Goal: Task Accomplishment & Management: Use online tool/utility

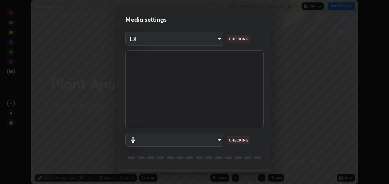
scroll to position [17, 0]
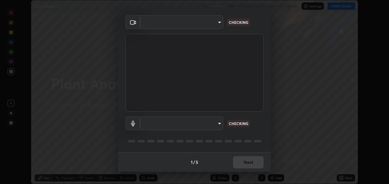
type input "2d2e2489656aed81fa1717d56b5087f64160cedd5dfe9d71df32aea02503d73d"
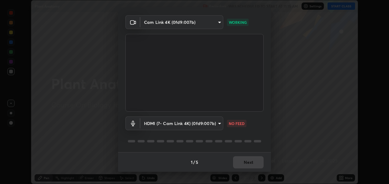
click at [211, 126] on body "Erase all Plant Anatomy Recording WAS SCHEDULED TO START AT 11:15 AM Settings S…" at bounding box center [194, 92] width 389 height 184
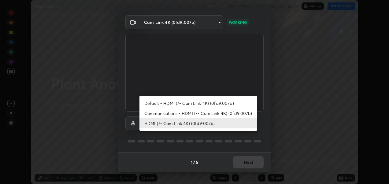
click at [211, 103] on li "Default - HDMI (7- Cam Link 4K) (0fd9:007b)" at bounding box center [199, 103] width 118 height 10
type input "default"
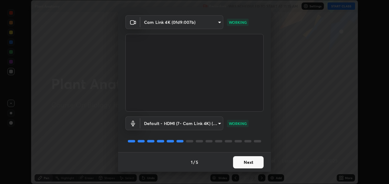
click at [249, 164] on button "Next" at bounding box center [248, 162] width 31 height 12
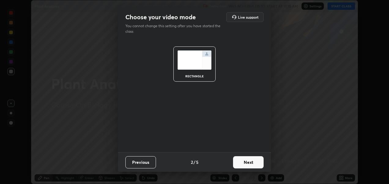
scroll to position [0, 0]
click at [254, 163] on button "Next" at bounding box center [248, 162] width 31 height 12
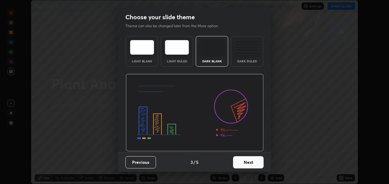
click at [259, 161] on button "Next" at bounding box center [248, 162] width 31 height 12
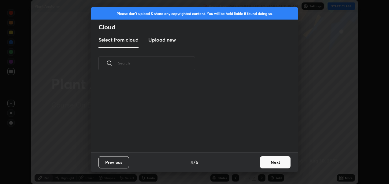
click at [271, 162] on button "Next" at bounding box center [275, 162] width 31 height 12
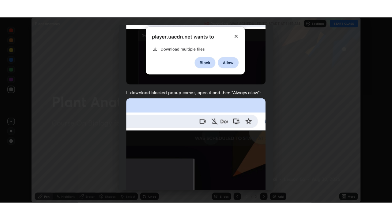
scroll to position [141, 0]
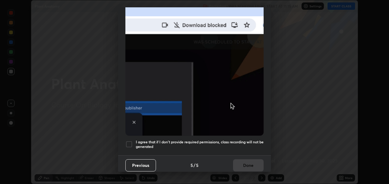
click at [129, 141] on div at bounding box center [128, 144] width 7 height 7
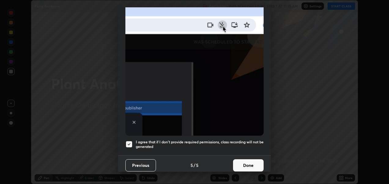
click at [252, 159] on button "Done" at bounding box center [248, 165] width 31 height 12
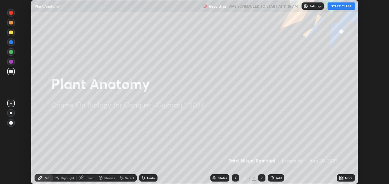
click at [342, 179] on icon at bounding box center [343, 179] width 2 height 2
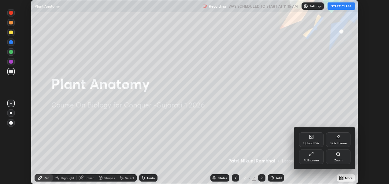
click at [316, 156] on div "Full screen" at bounding box center [311, 157] width 24 height 15
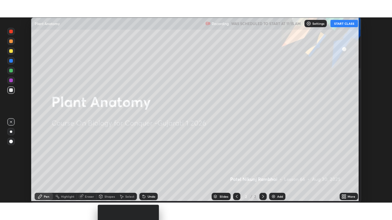
scroll to position [220, 392]
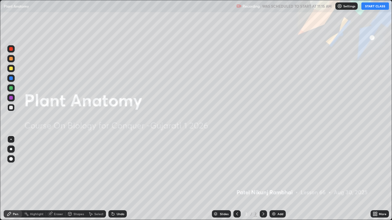
click at [374, 5] on button "START CLASS" at bounding box center [375, 5] width 28 height 7
click at [274, 184] on img at bounding box center [273, 214] width 5 height 5
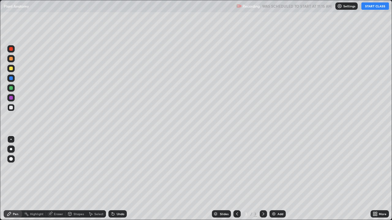
click at [274, 184] on img at bounding box center [273, 214] width 5 height 5
click at [273, 184] on img at bounding box center [273, 214] width 5 height 5
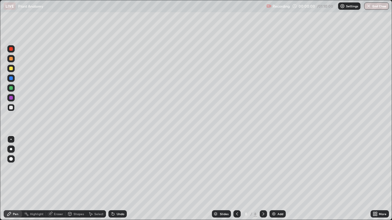
click at [273, 184] on img at bounding box center [273, 214] width 5 height 5
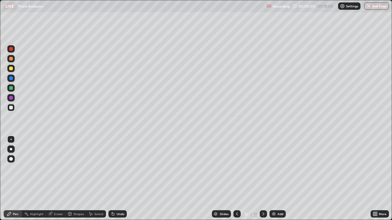
click at [273, 184] on img at bounding box center [273, 214] width 5 height 5
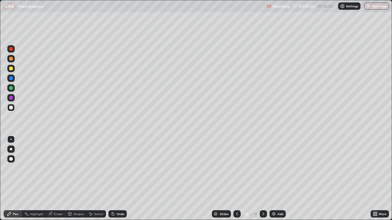
click at [273, 184] on img at bounding box center [273, 214] width 5 height 5
click at [235, 184] on icon at bounding box center [236, 214] width 5 height 5
click at [237, 184] on icon at bounding box center [237, 214] width 2 height 3
click at [236, 184] on icon at bounding box center [236, 214] width 5 height 5
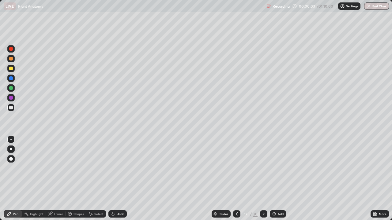
click at [236, 184] on icon at bounding box center [236, 214] width 5 height 5
click at [237, 184] on icon at bounding box center [236, 214] width 5 height 5
click at [236, 184] on icon at bounding box center [236, 214] width 5 height 5
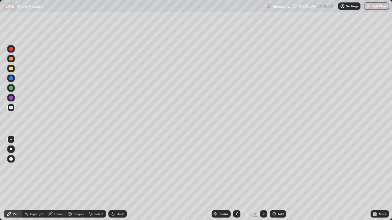
click at [236, 184] on icon at bounding box center [236, 214] width 5 height 5
click at [237, 184] on icon at bounding box center [236, 214] width 5 height 5
click at [236, 184] on icon at bounding box center [237, 214] width 2 height 3
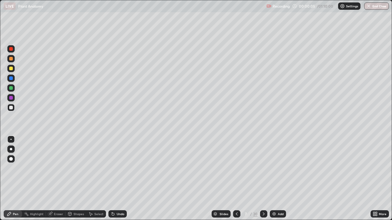
click at [236, 184] on icon at bounding box center [236, 214] width 5 height 5
click at [236, 184] on icon at bounding box center [237, 214] width 2 height 3
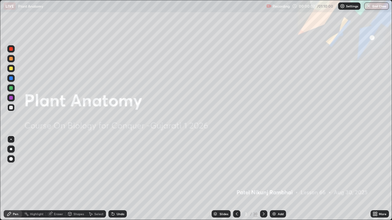
click at [263, 184] on icon at bounding box center [263, 214] width 5 height 5
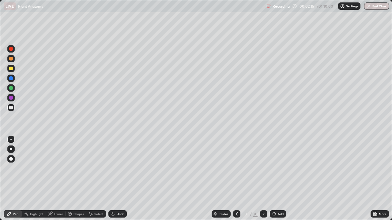
click at [51, 184] on icon at bounding box center [50, 214] width 4 height 4
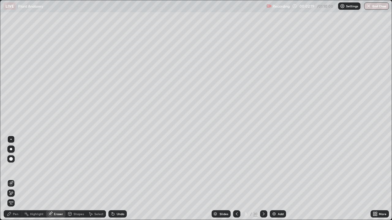
click at [14, 184] on div "Pen" at bounding box center [16, 214] width 6 height 3
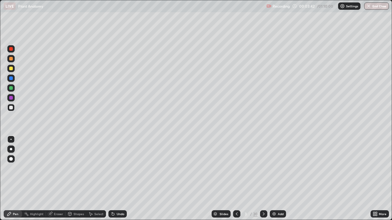
click at [11, 150] on div at bounding box center [11, 149] width 2 height 2
click at [12, 69] on div at bounding box center [11, 69] width 4 height 4
click at [10, 79] on div at bounding box center [11, 78] width 4 height 4
click at [11, 107] on div at bounding box center [11, 108] width 4 height 4
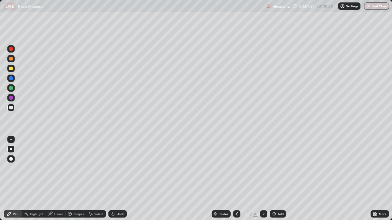
click at [11, 58] on div at bounding box center [11, 59] width 4 height 4
click at [12, 78] on div at bounding box center [11, 78] width 4 height 4
click at [10, 107] on div at bounding box center [11, 108] width 4 height 4
click at [12, 69] on div at bounding box center [11, 69] width 4 height 4
click at [11, 107] on div at bounding box center [11, 108] width 4 height 4
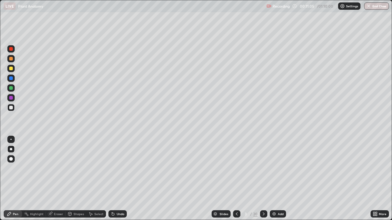
click at [12, 106] on div at bounding box center [11, 108] width 4 height 4
click at [263, 184] on icon at bounding box center [263, 214] width 5 height 5
click at [11, 107] on div at bounding box center [11, 108] width 4 height 4
click at [58, 184] on div "Eraser" at bounding box center [58, 214] width 9 height 3
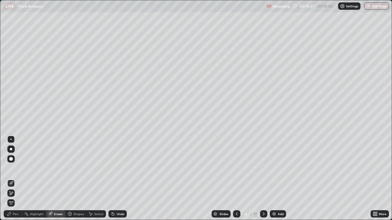
click at [14, 184] on div "Pen" at bounding box center [16, 214] width 6 height 3
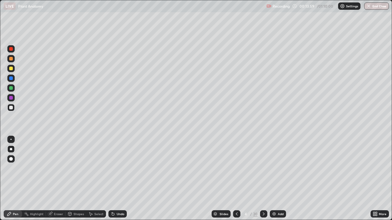
click at [10, 68] on div at bounding box center [11, 69] width 4 height 4
click at [56, 184] on div "Eraser" at bounding box center [58, 214] width 9 height 3
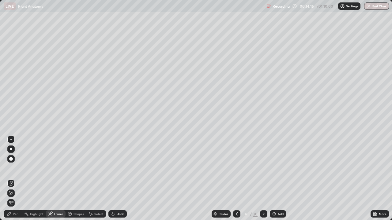
click at [16, 184] on div "Pen" at bounding box center [16, 214] width 6 height 3
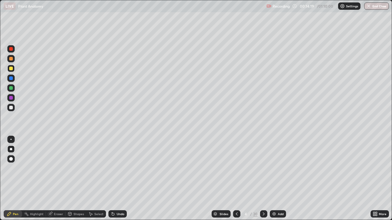
click at [56, 184] on div "Eraser" at bounding box center [58, 214] width 9 height 3
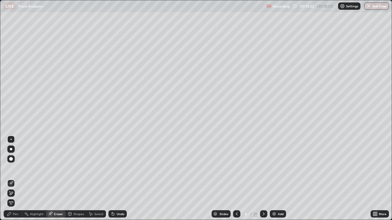
click at [14, 184] on div "Pen" at bounding box center [16, 214] width 6 height 3
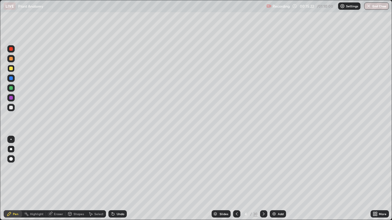
click at [11, 69] on div at bounding box center [11, 69] width 4 height 4
click at [12, 109] on div at bounding box center [11, 108] width 4 height 4
click at [11, 89] on div at bounding box center [11, 88] width 4 height 4
click at [10, 108] on div at bounding box center [11, 108] width 4 height 4
click at [10, 68] on div at bounding box center [11, 69] width 4 height 4
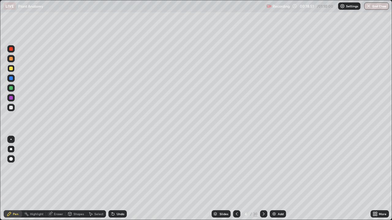
click at [9, 59] on div at bounding box center [11, 59] width 4 height 4
click at [60, 184] on div "Eraser" at bounding box center [58, 214] width 9 height 3
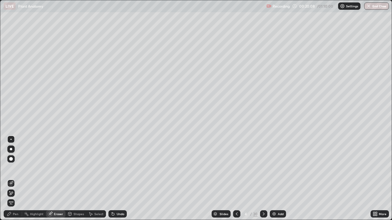
click at [13, 184] on div "Pen" at bounding box center [16, 214] width 6 height 3
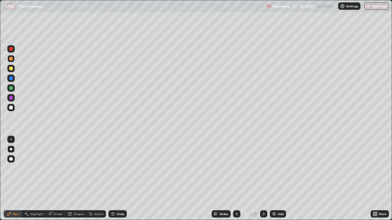
click at [10, 77] on div at bounding box center [11, 78] width 4 height 4
click at [11, 107] on div at bounding box center [11, 108] width 4 height 4
click at [10, 69] on div at bounding box center [11, 69] width 4 height 4
click at [11, 108] on div at bounding box center [11, 108] width 4 height 4
click at [11, 89] on div at bounding box center [11, 88] width 4 height 4
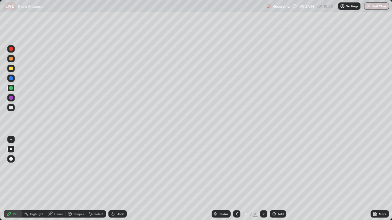
click at [59, 184] on div "Eraser" at bounding box center [56, 213] width 20 height 7
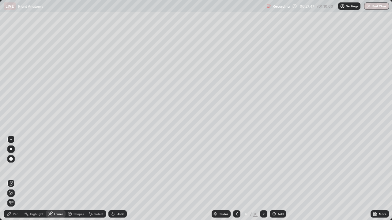
click at [16, 184] on div "Pen" at bounding box center [13, 213] width 18 height 7
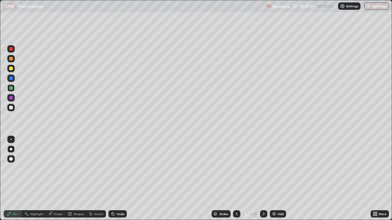
click at [12, 108] on div at bounding box center [11, 108] width 4 height 4
click at [12, 69] on div at bounding box center [11, 69] width 4 height 4
click at [12, 88] on div at bounding box center [11, 88] width 4 height 4
click at [12, 79] on div at bounding box center [11, 78] width 4 height 4
click at [10, 107] on div at bounding box center [11, 108] width 4 height 4
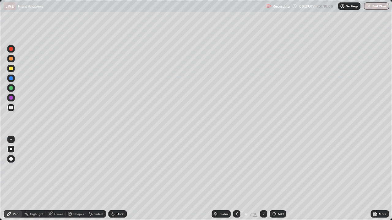
click at [11, 106] on div at bounding box center [11, 108] width 4 height 4
click at [11, 88] on div at bounding box center [11, 88] width 4 height 4
click at [9, 107] on div at bounding box center [11, 108] width 4 height 4
click at [12, 49] on div at bounding box center [11, 49] width 4 height 4
click at [11, 68] on div at bounding box center [11, 69] width 4 height 4
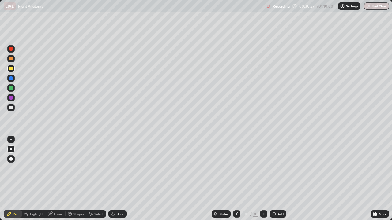
click at [11, 106] on div at bounding box center [11, 108] width 4 height 4
click at [12, 79] on div at bounding box center [11, 78] width 4 height 4
click at [9, 108] on div at bounding box center [11, 108] width 4 height 4
click at [263, 184] on icon at bounding box center [263, 214] width 5 height 5
click at [237, 184] on icon at bounding box center [236, 214] width 5 height 5
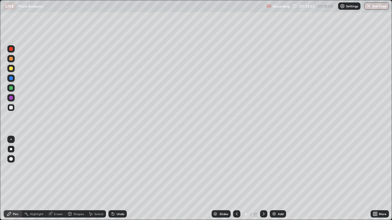
click at [263, 184] on icon at bounding box center [263, 214] width 5 height 5
click at [54, 184] on div "Eraser" at bounding box center [58, 214] width 9 height 3
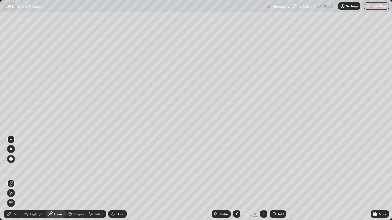
click at [10, 184] on icon at bounding box center [9, 214] width 5 height 5
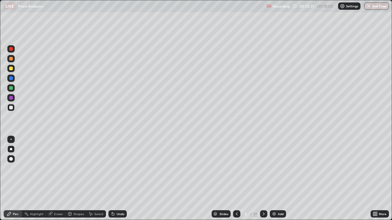
click at [236, 184] on icon at bounding box center [237, 214] width 2 height 3
click at [263, 184] on icon at bounding box center [264, 214] width 2 height 3
click at [235, 184] on icon at bounding box center [236, 214] width 5 height 5
click at [263, 184] on icon at bounding box center [263, 214] width 5 height 5
click at [10, 68] on div at bounding box center [11, 69] width 4 height 4
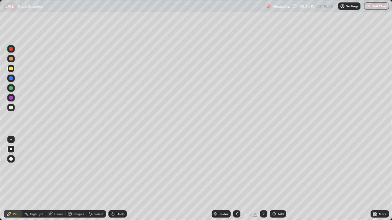
click at [264, 184] on div at bounding box center [263, 213] width 7 height 7
click at [8, 109] on div at bounding box center [10, 107] width 7 height 7
click at [11, 69] on div at bounding box center [11, 69] width 4 height 4
click at [11, 59] on div at bounding box center [11, 59] width 4 height 4
click at [54, 184] on div "Eraser" at bounding box center [58, 214] width 9 height 3
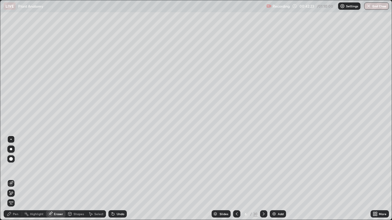
click at [12, 184] on div "Pen" at bounding box center [13, 213] width 18 height 7
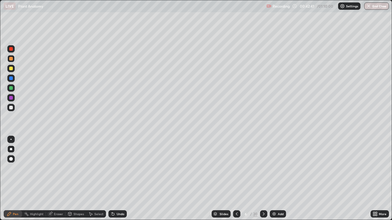
click at [11, 108] on div at bounding box center [11, 108] width 4 height 4
click at [11, 109] on div at bounding box center [11, 108] width 4 height 4
click at [11, 107] on div at bounding box center [11, 108] width 4 height 4
click at [11, 108] on div at bounding box center [11, 108] width 4 height 4
click at [263, 184] on icon at bounding box center [263, 214] width 5 height 5
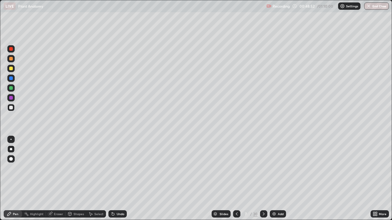
click at [11, 67] on div at bounding box center [11, 69] width 4 height 4
click at [10, 107] on div at bounding box center [11, 108] width 4 height 4
click at [9, 88] on div at bounding box center [11, 88] width 4 height 4
click at [9, 107] on div at bounding box center [11, 108] width 4 height 4
click at [11, 107] on div at bounding box center [11, 108] width 4 height 4
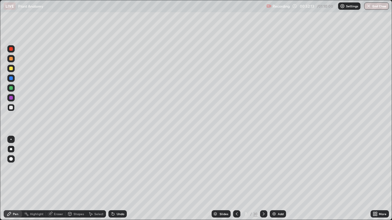
click at [11, 57] on div at bounding box center [11, 59] width 4 height 4
click at [56, 184] on div "Eraser" at bounding box center [58, 214] width 9 height 3
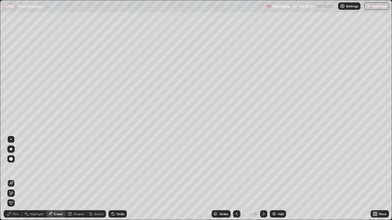
click at [17, 184] on div "Pen" at bounding box center [16, 214] width 6 height 3
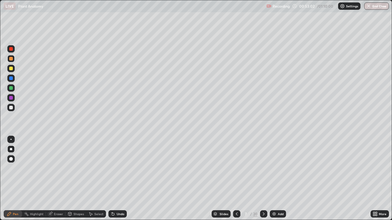
click at [11, 106] on div at bounding box center [11, 108] width 4 height 4
click at [12, 78] on div at bounding box center [11, 78] width 4 height 4
click at [13, 107] on div at bounding box center [10, 107] width 7 height 7
click at [9, 77] on div at bounding box center [11, 78] width 4 height 4
click at [10, 67] on div at bounding box center [11, 69] width 4 height 4
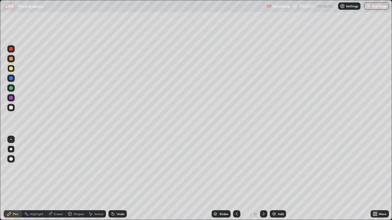
click at [12, 106] on div at bounding box center [11, 108] width 4 height 4
click at [11, 87] on div at bounding box center [11, 88] width 4 height 4
click at [12, 79] on div at bounding box center [11, 78] width 4 height 4
click at [11, 106] on div at bounding box center [11, 108] width 4 height 4
click at [374, 5] on button "End Class" at bounding box center [376, 5] width 25 height 7
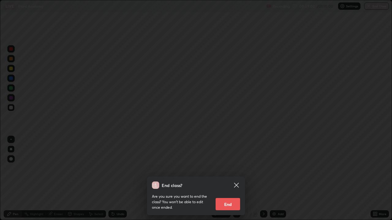
click at [228, 184] on button "End" at bounding box center [227, 204] width 24 height 12
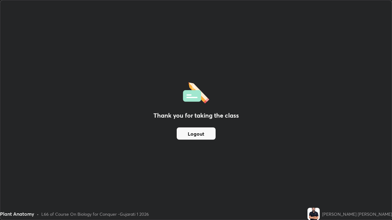
click at [189, 136] on button "Logout" at bounding box center [196, 134] width 39 height 12
